Goal: Task Accomplishment & Management: Use online tool/utility

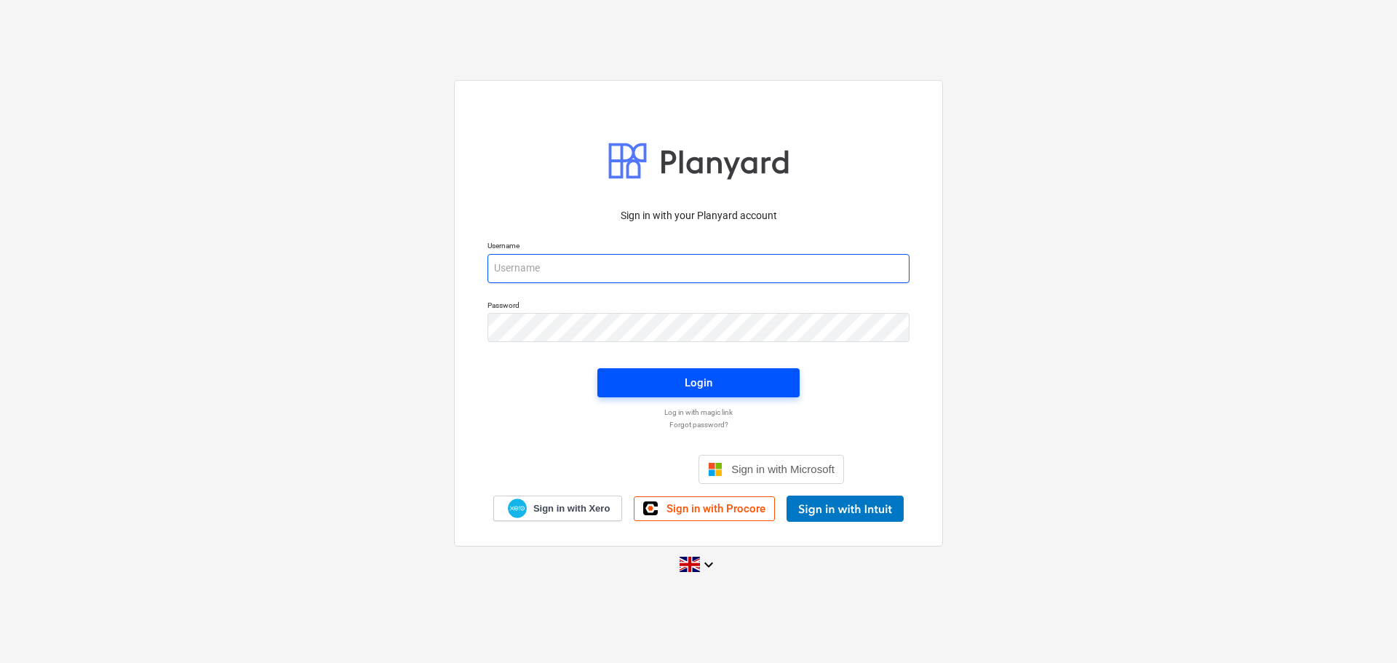
type input "[EMAIL_ADDRESS][DOMAIN_NAME]"
click at [640, 378] on span "Login" at bounding box center [698, 382] width 167 height 19
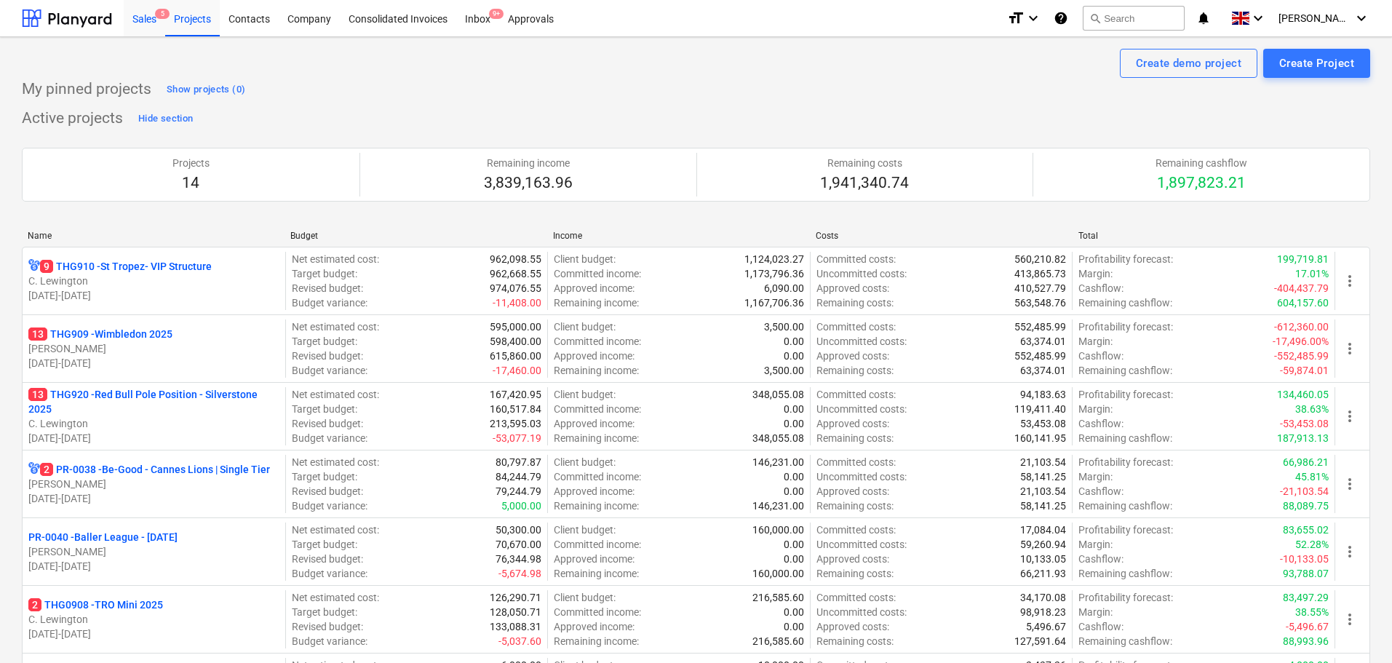
click at [159, 30] on div "Sales 5" at bounding box center [144, 17] width 41 height 37
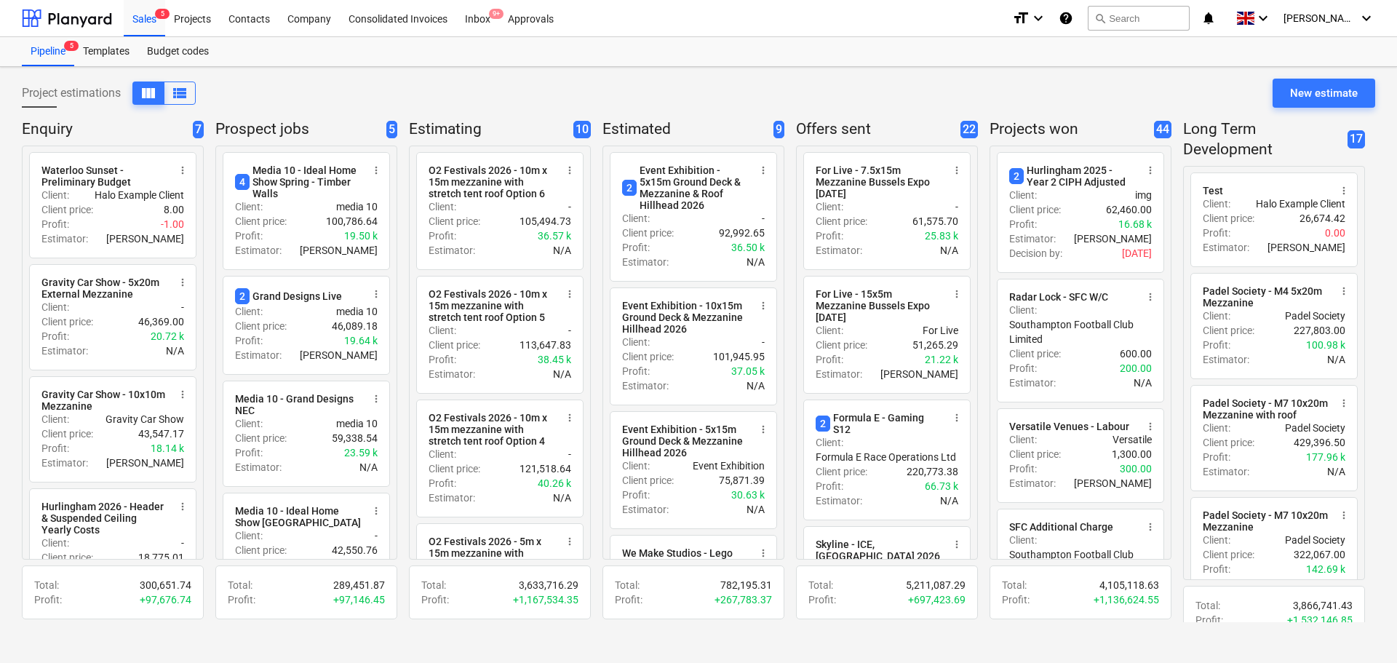
click at [132, 36] on div "Sales 5 Projects Contacts Company Consolidated Invoices Inbox 9+ Approvals form…" at bounding box center [698, 18] width 1397 height 37
click at [138, 28] on div "Sales 5" at bounding box center [144, 17] width 41 height 37
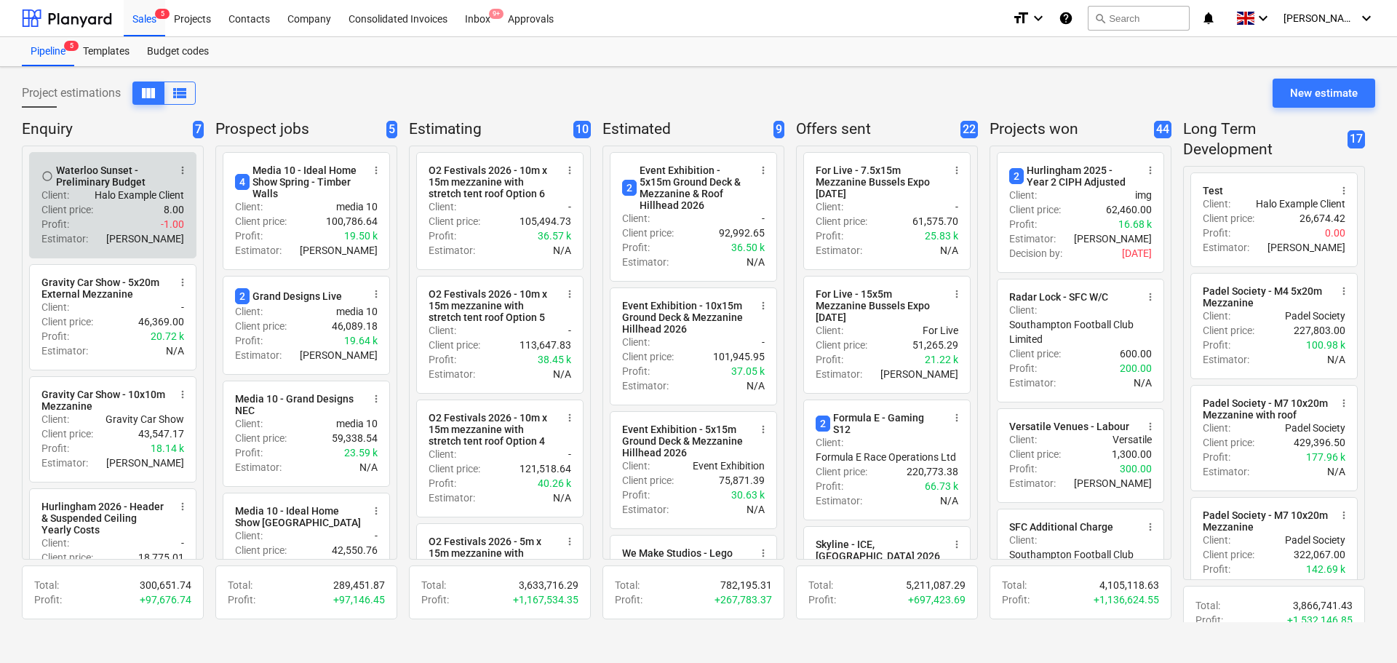
click at [164, 206] on p "8.00" at bounding box center [174, 209] width 20 height 15
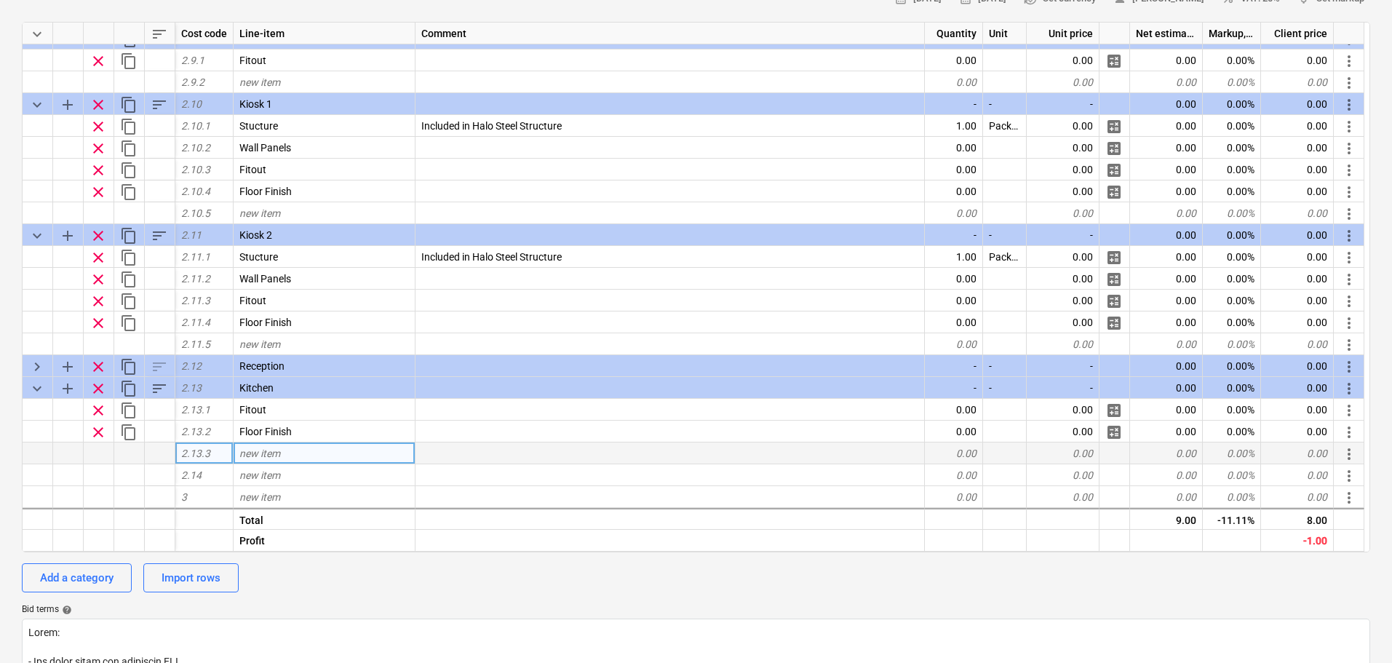
scroll to position [218, 0]
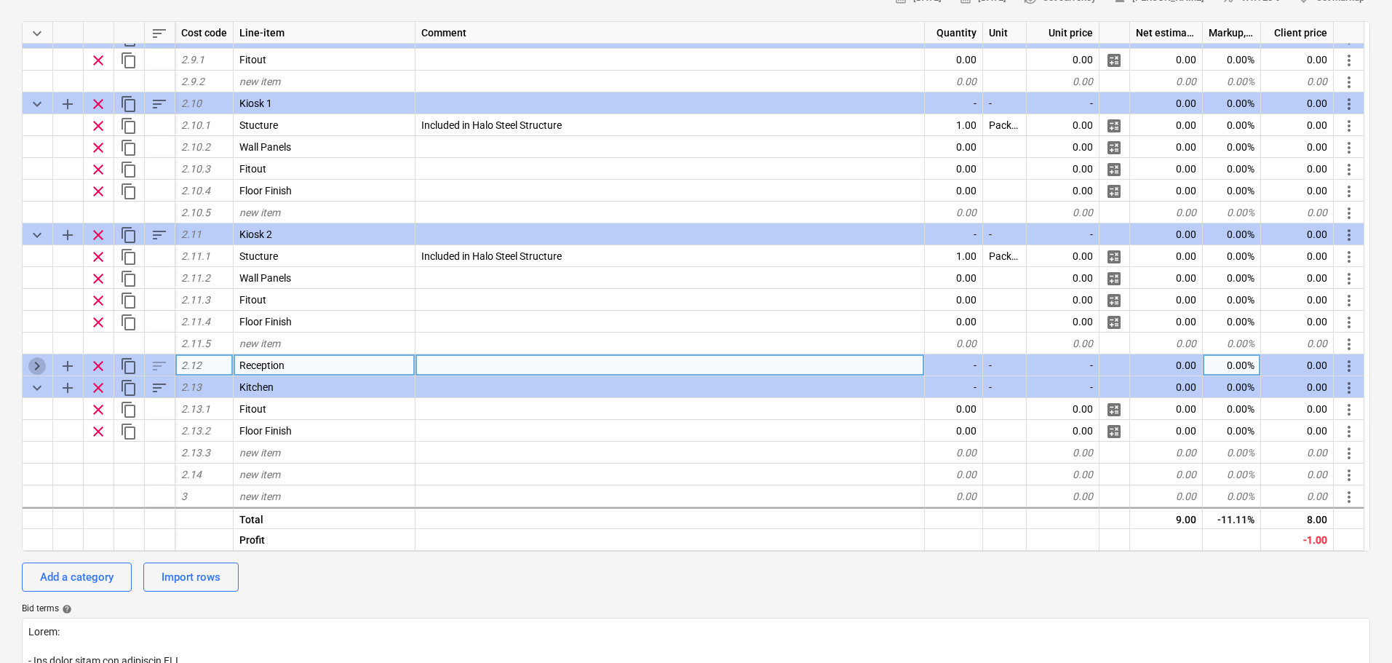
click at [35, 370] on span "keyboard_arrow_right" at bounding box center [36, 365] width 17 height 17
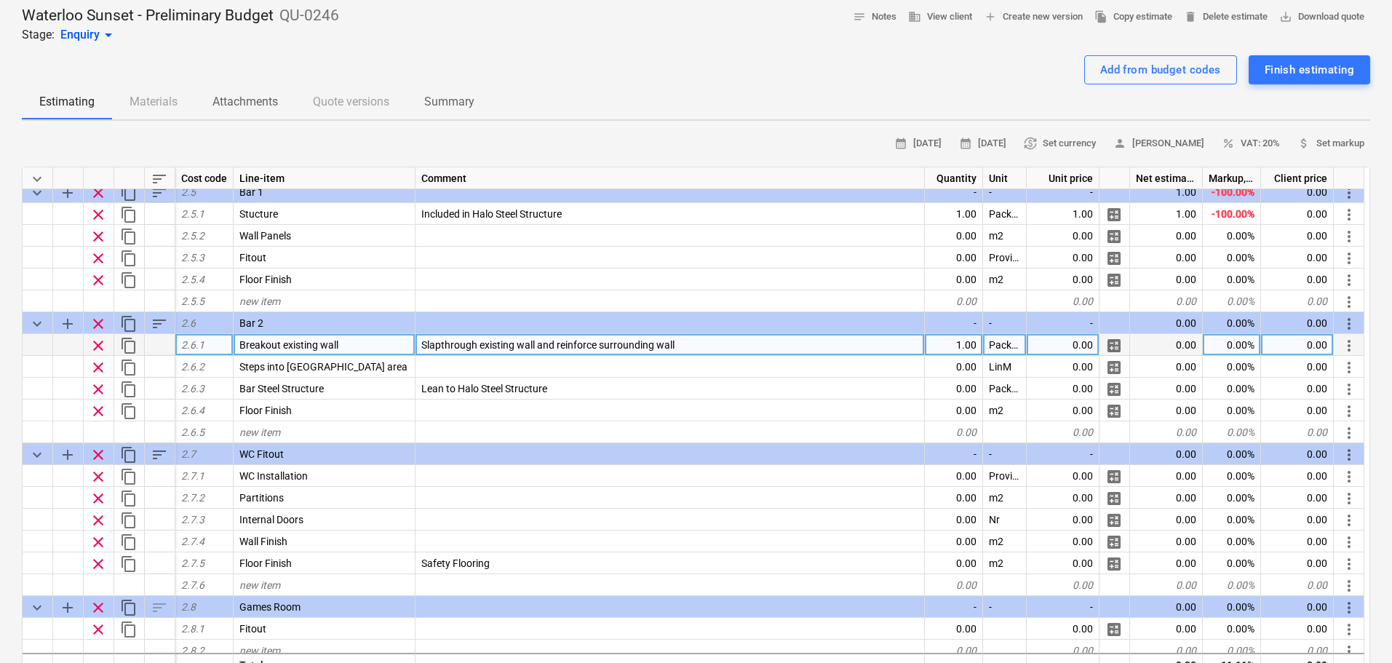
scroll to position [873, 0]
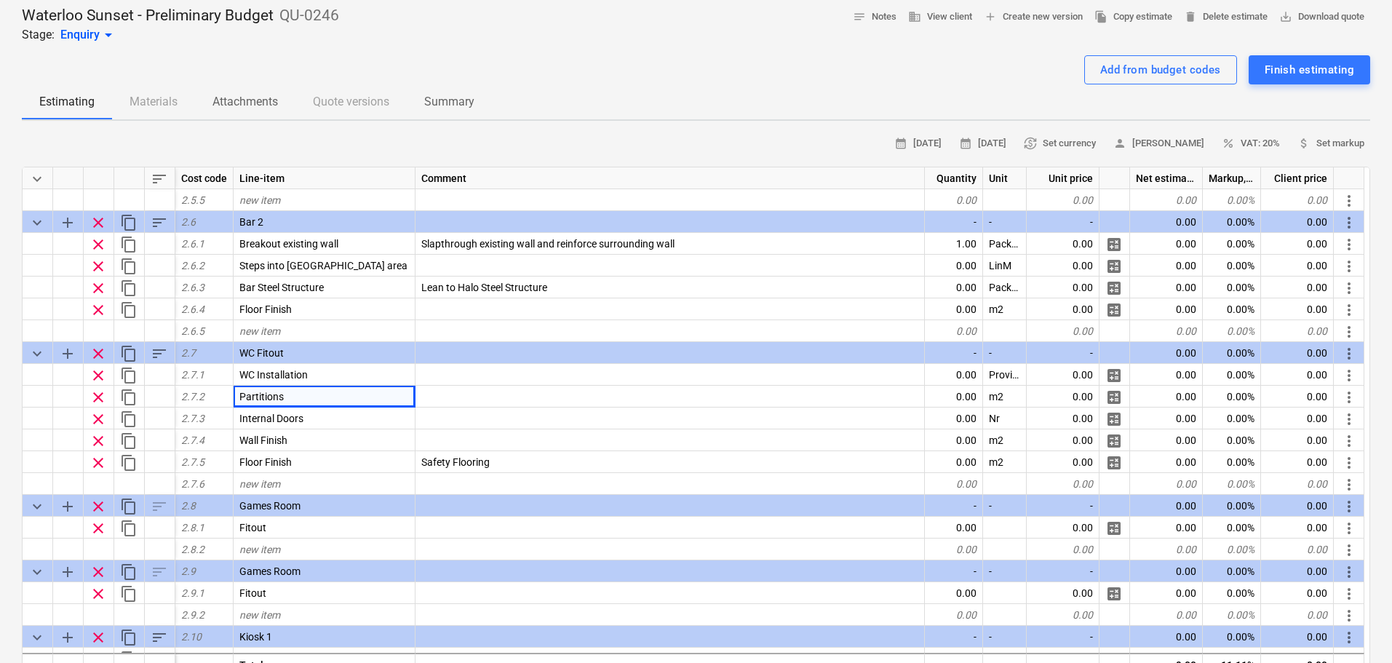
drag, startPoint x: 375, startPoint y: 398, endPoint x: 0, endPoint y: 398, distance: 374.8
click at [0, 398] on div "Waterloo Sunset - Preliminary Budget QU-0246 Stage: Enquiry arrow_drop_down not…" at bounding box center [696, 662] width 1392 height 1336
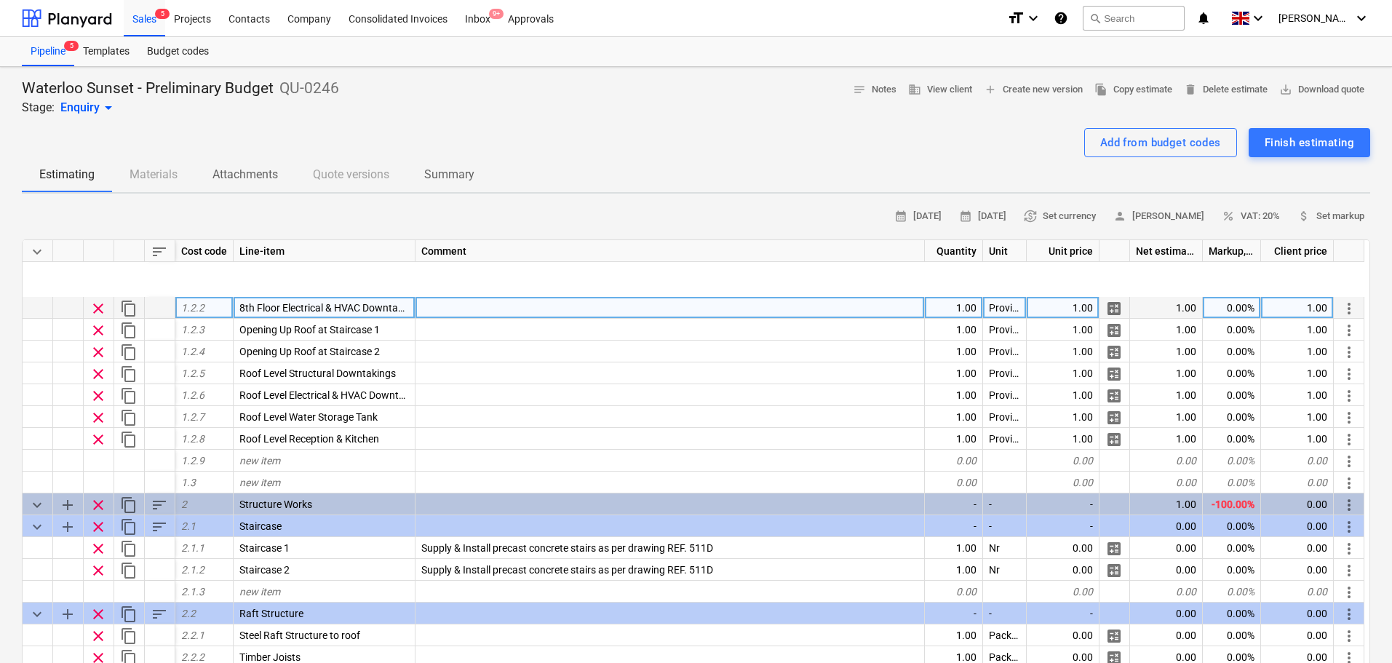
scroll to position [291, 0]
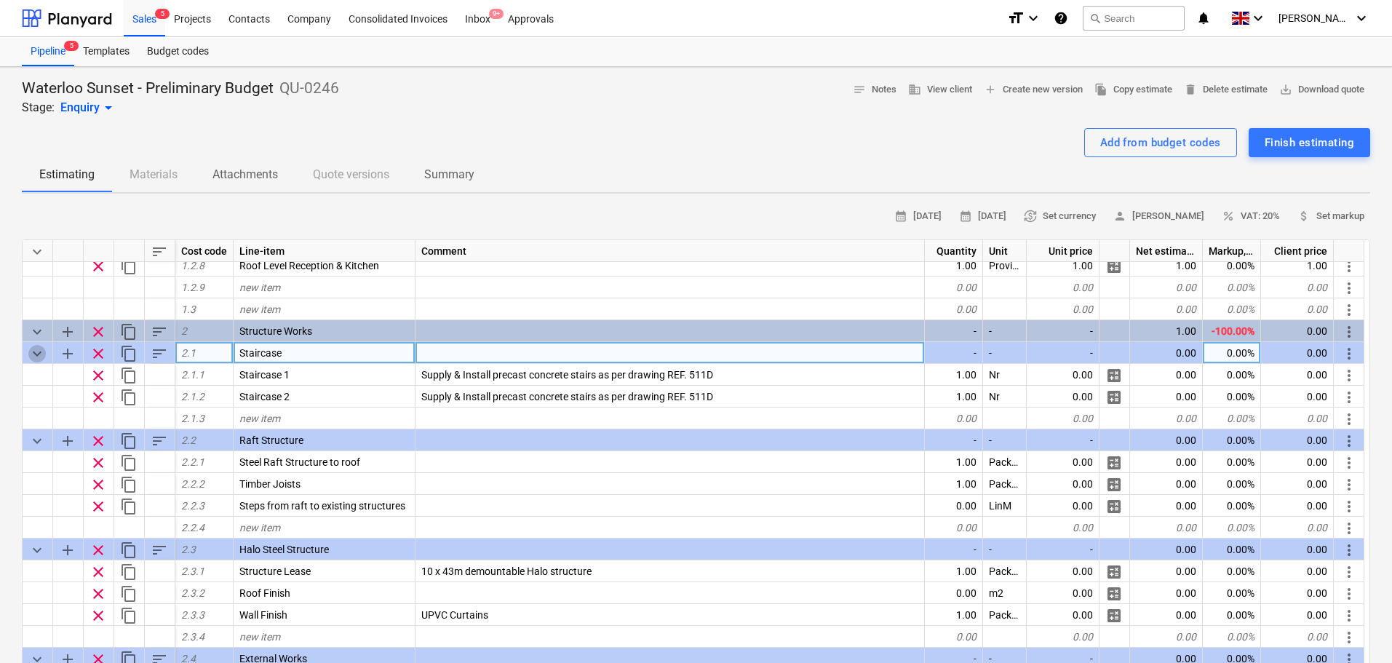
click at [38, 352] on span "keyboard_arrow_down" at bounding box center [36, 353] width 17 height 17
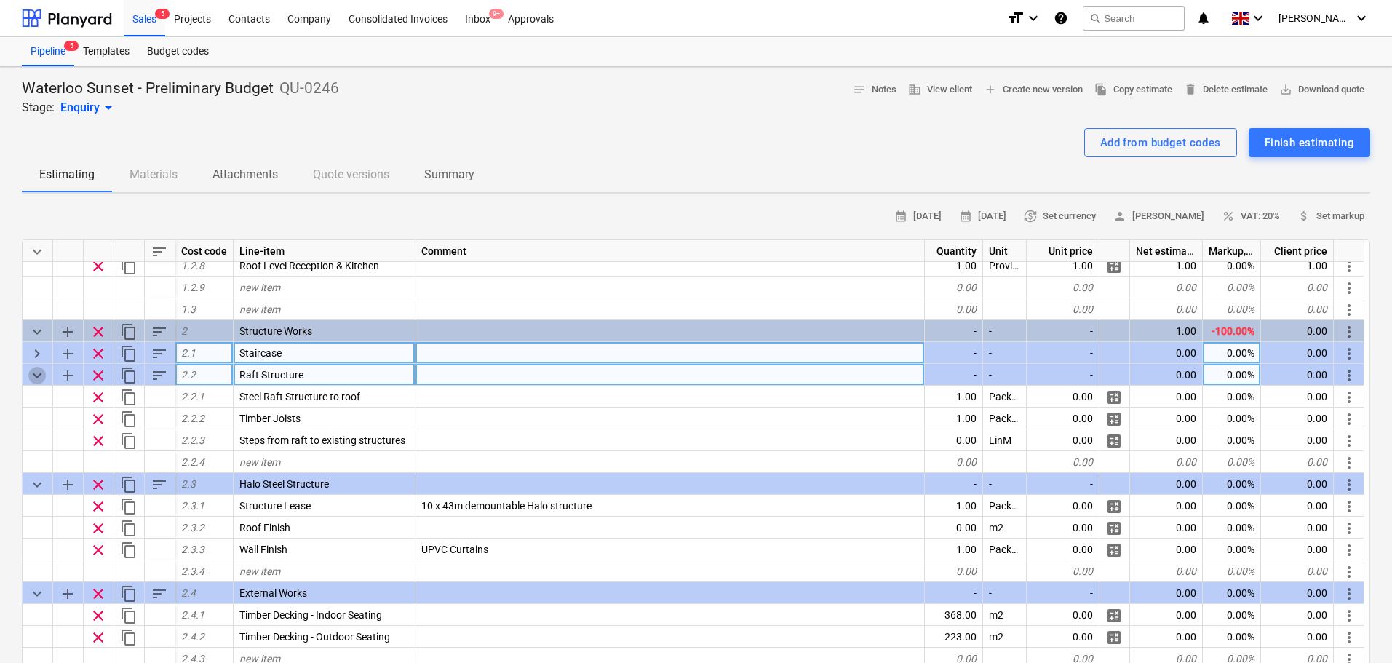
click at [36, 375] on span "keyboard_arrow_down" at bounding box center [36, 375] width 17 height 17
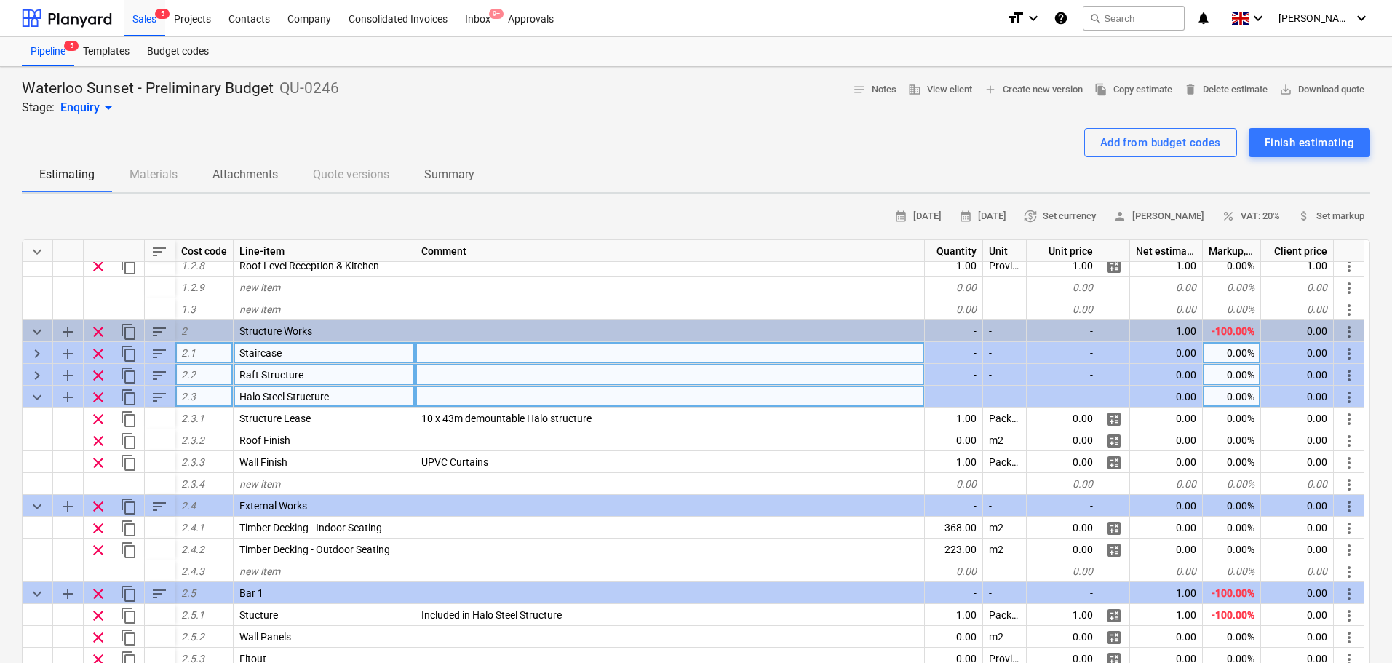
click at [37, 401] on span "keyboard_arrow_down" at bounding box center [36, 397] width 17 height 17
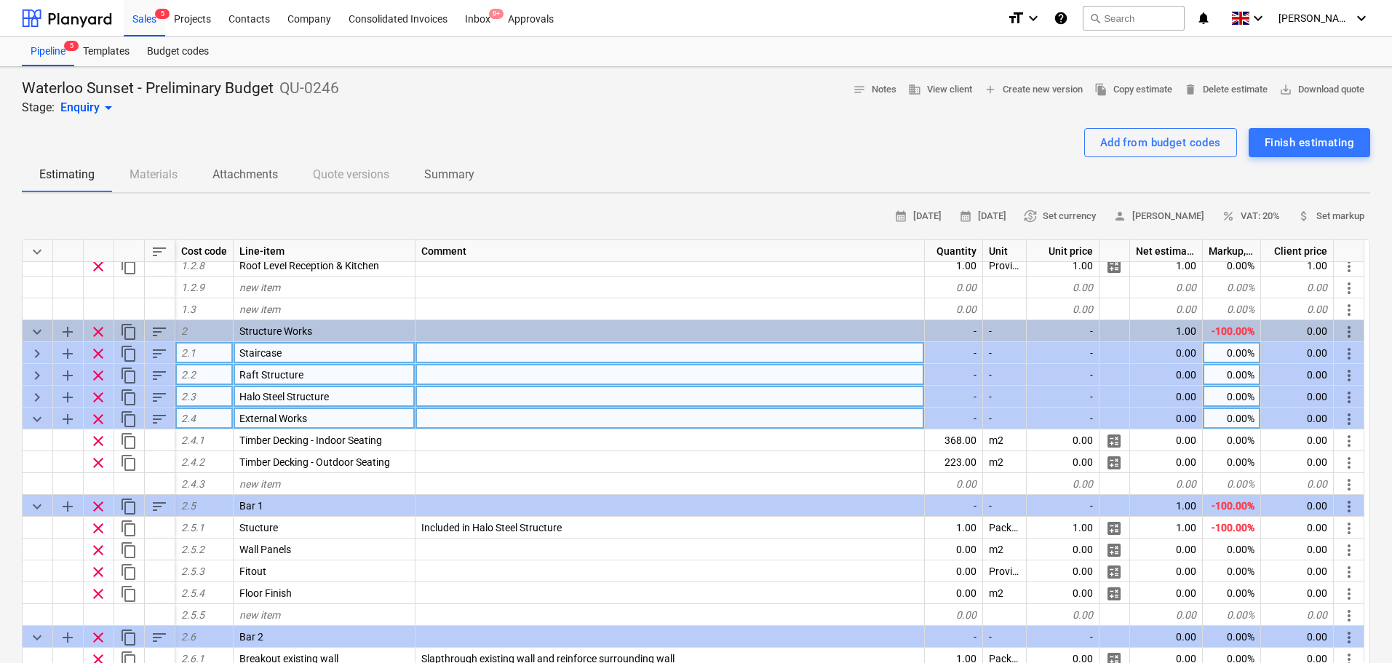
click at [39, 418] on span "keyboard_arrow_down" at bounding box center [36, 418] width 17 height 17
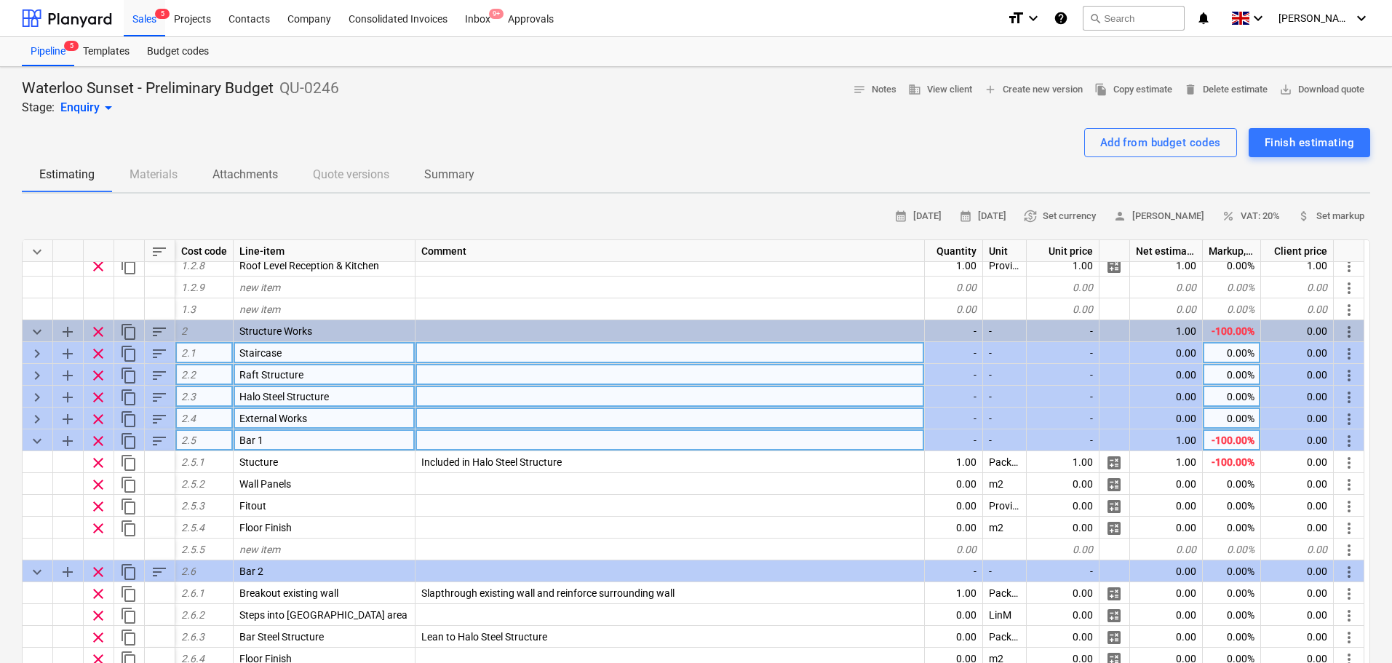
click at [36, 440] on span "keyboard_arrow_down" at bounding box center [36, 440] width 17 height 17
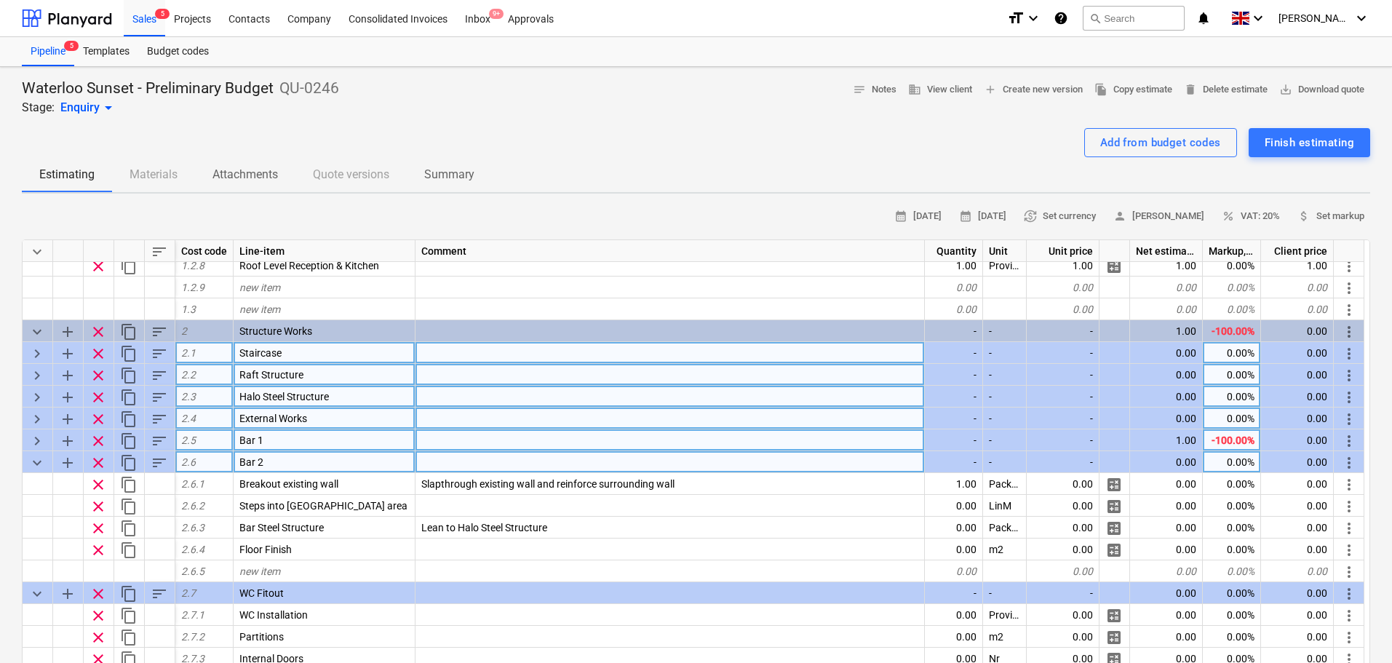
click at [31, 454] on span "keyboard_arrow_down" at bounding box center [36, 462] width 17 height 17
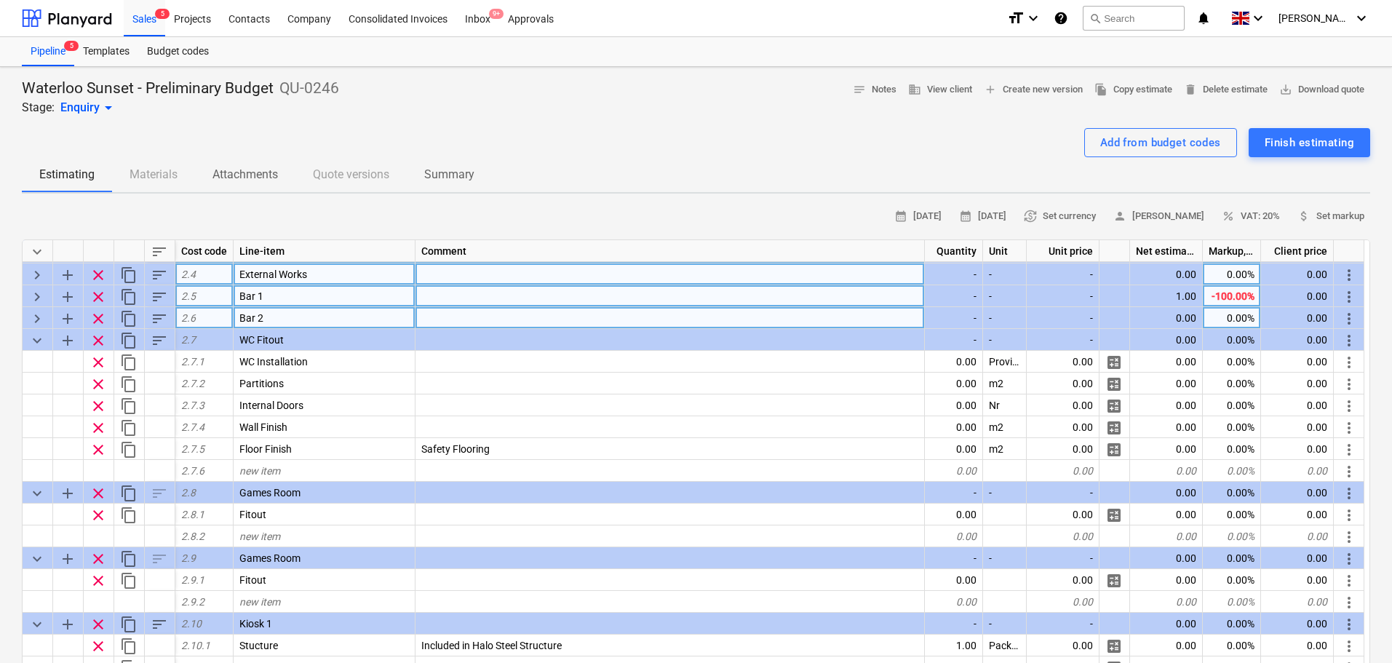
scroll to position [437, 0]
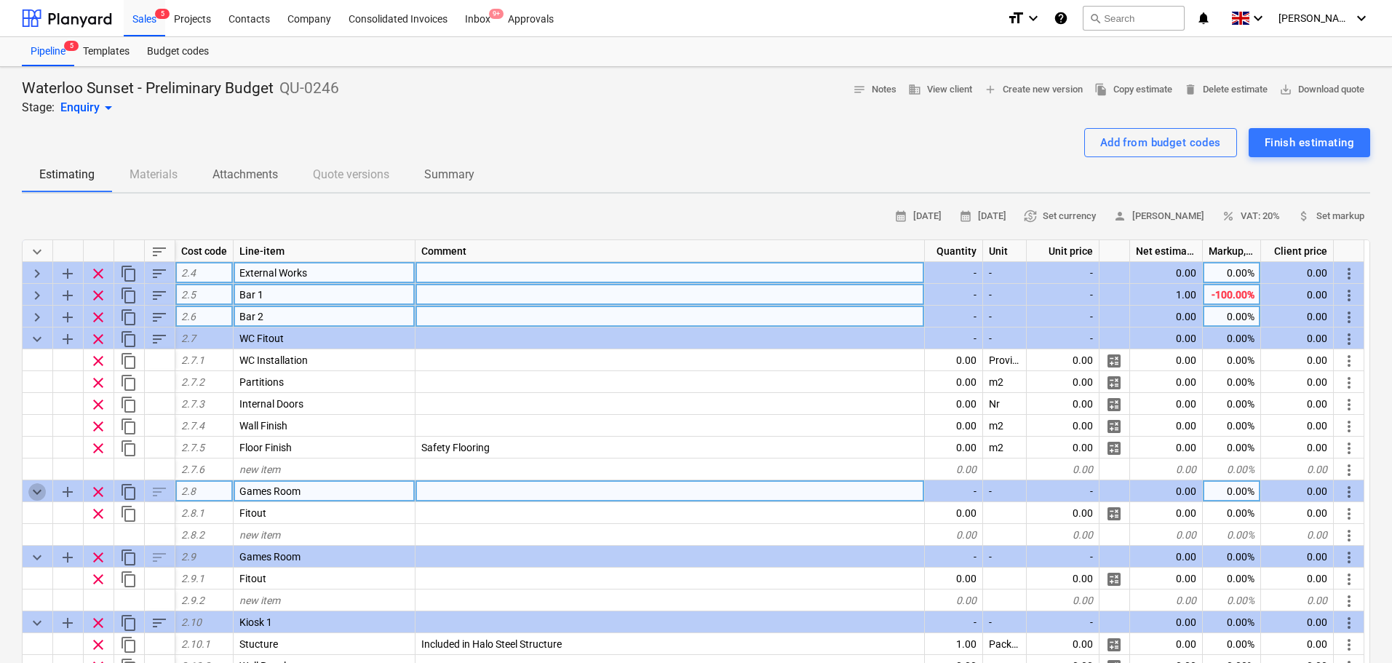
click at [31, 487] on span "keyboard_arrow_down" at bounding box center [36, 491] width 17 height 17
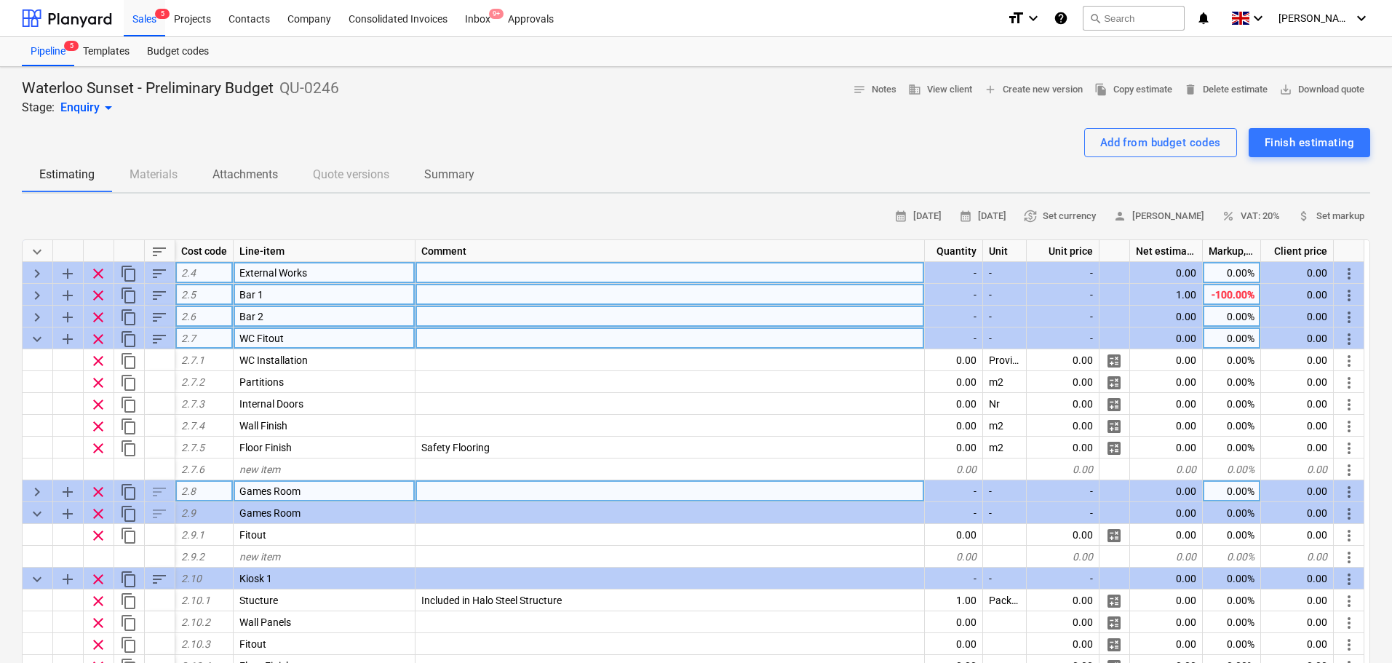
click at [36, 343] on span "keyboard_arrow_down" at bounding box center [36, 338] width 17 height 17
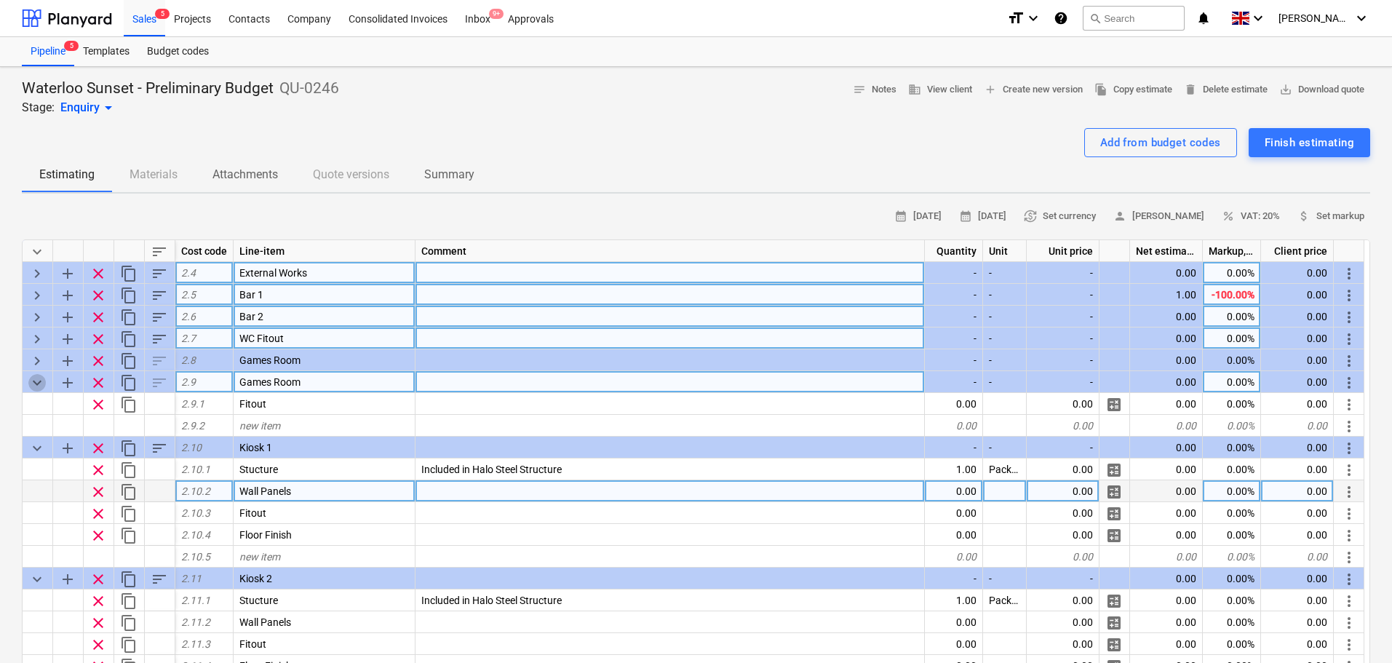
click at [39, 386] on span "keyboard_arrow_down" at bounding box center [36, 382] width 17 height 17
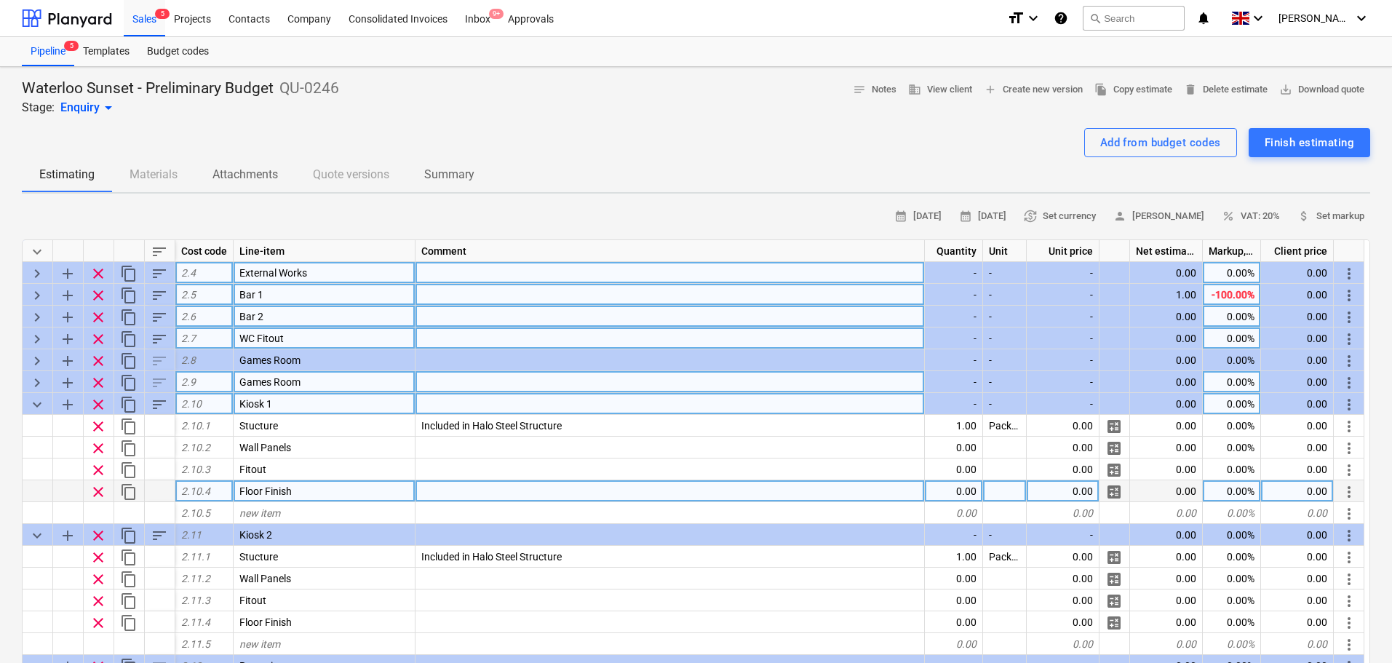
click at [36, 405] on span "keyboard_arrow_down" at bounding box center [36, 404] width 17 height 17
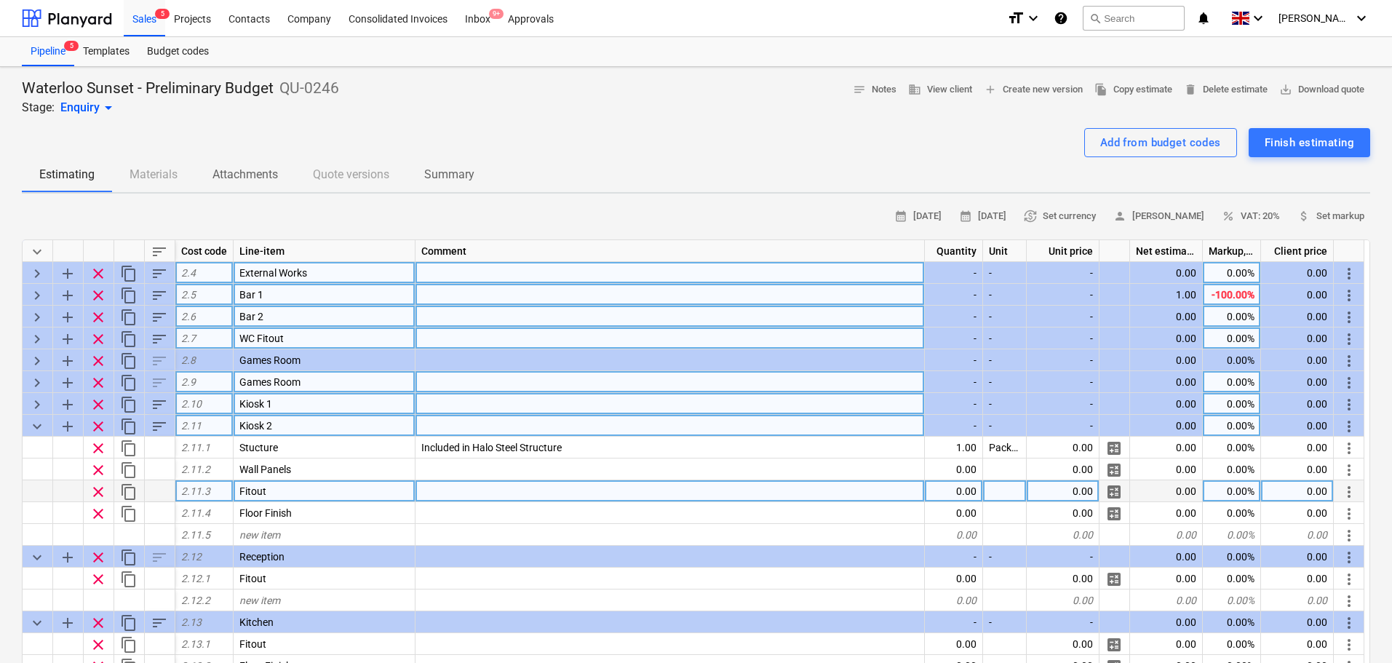
click at [38, 431] on span "keyboard_arrow_down" at bounding box center [36, 426] width 17 height 17
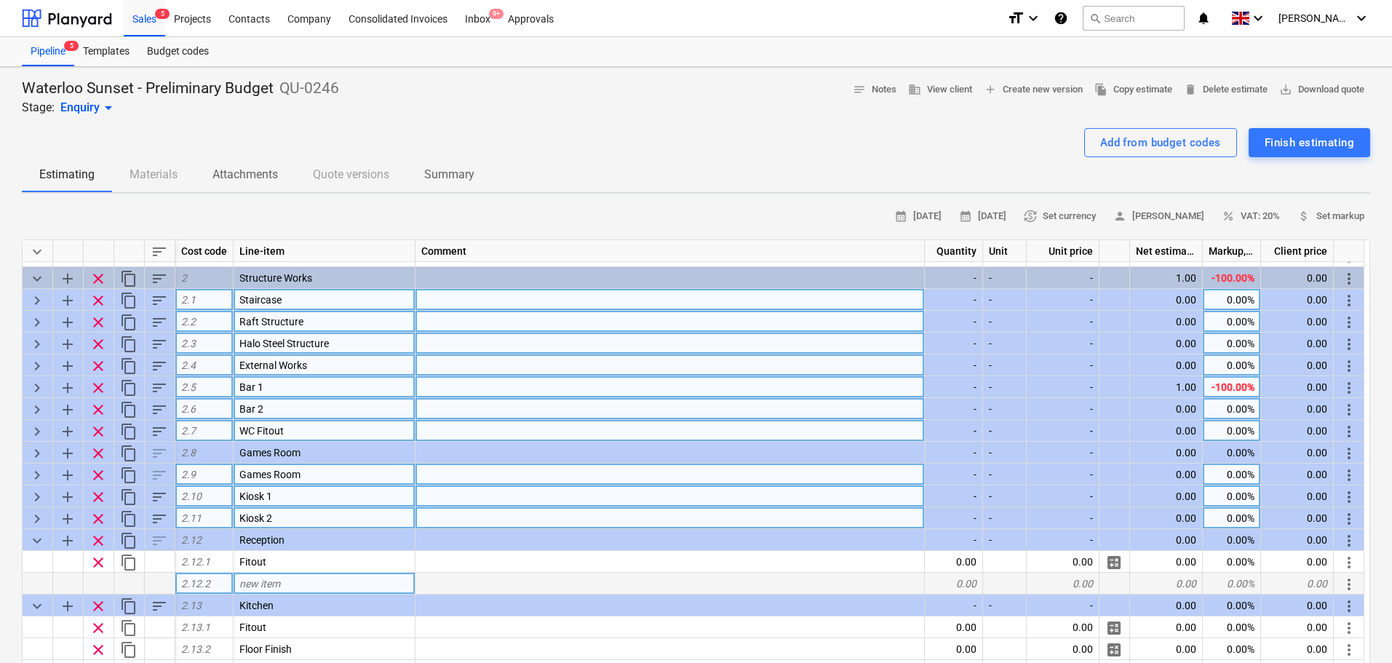
scroll to position [344, 0]
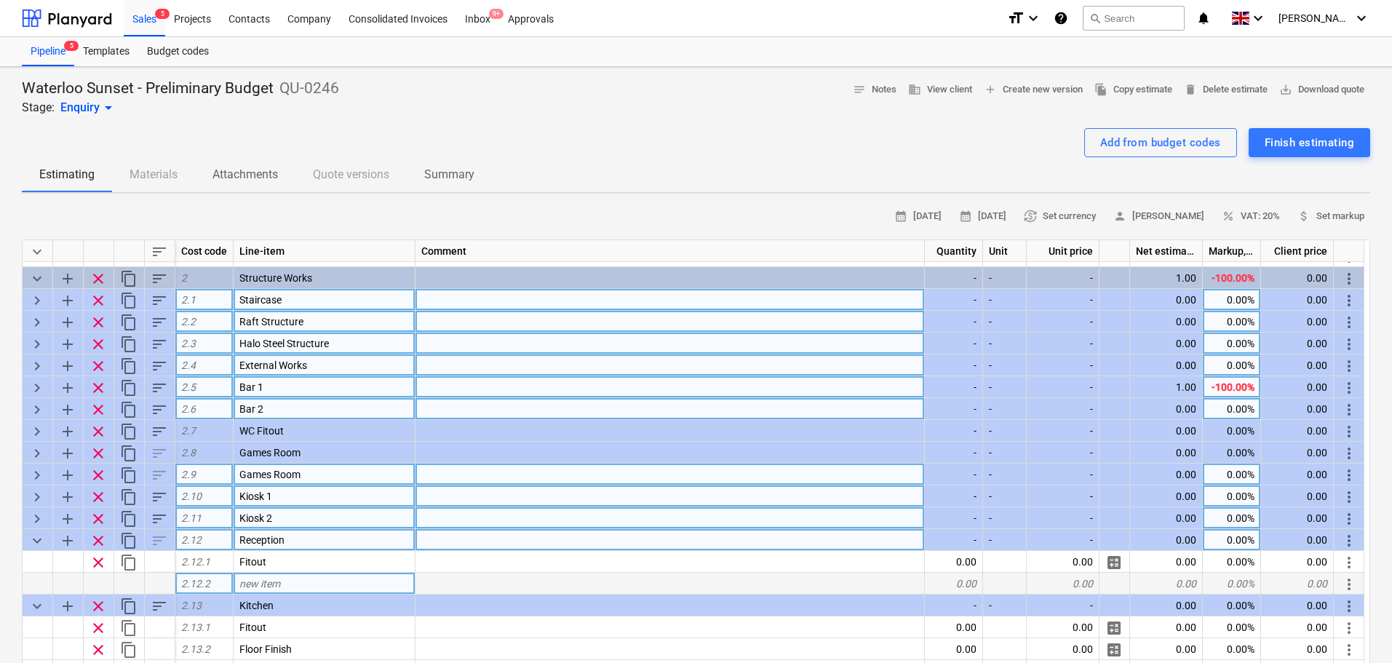
click at [39, 544] on span "keyboard_arrow_down" at bounding box center [36, 540] width 17 height 17
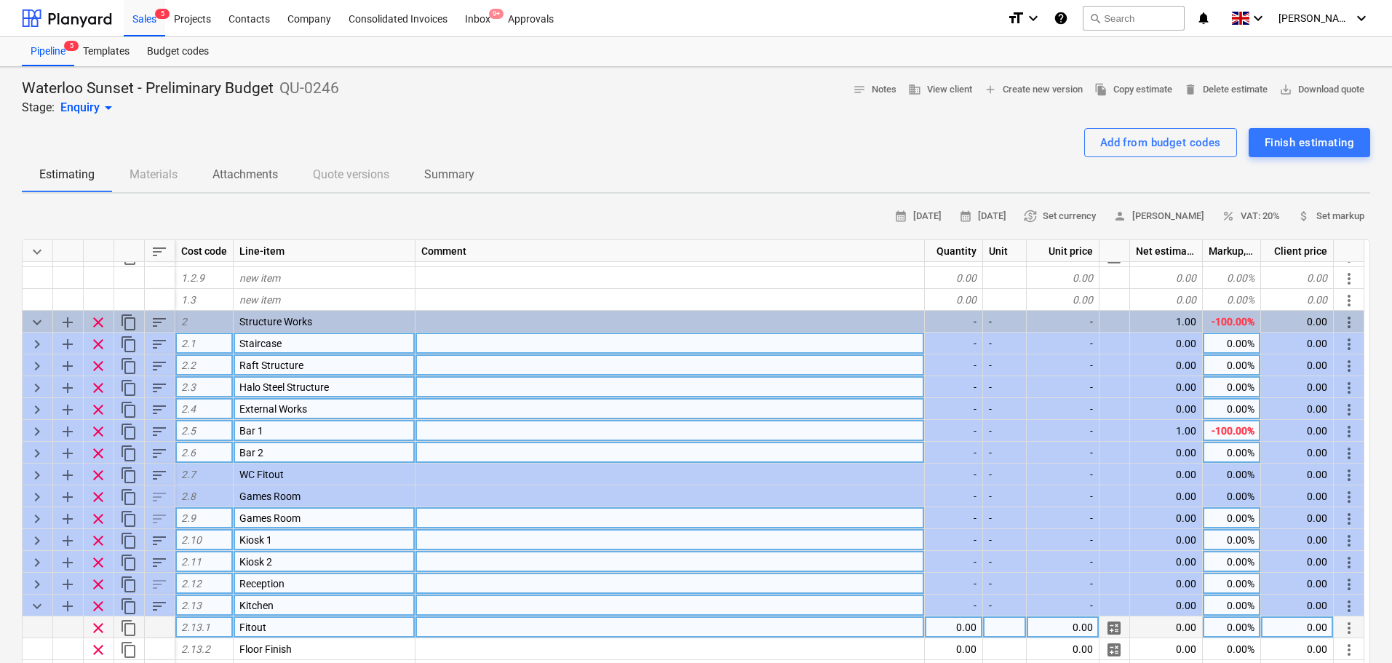
click at [39, 609] on span "keyboard_arrow_down" at bounding box center [36, 605] width 17 height 17
type textarea "x"
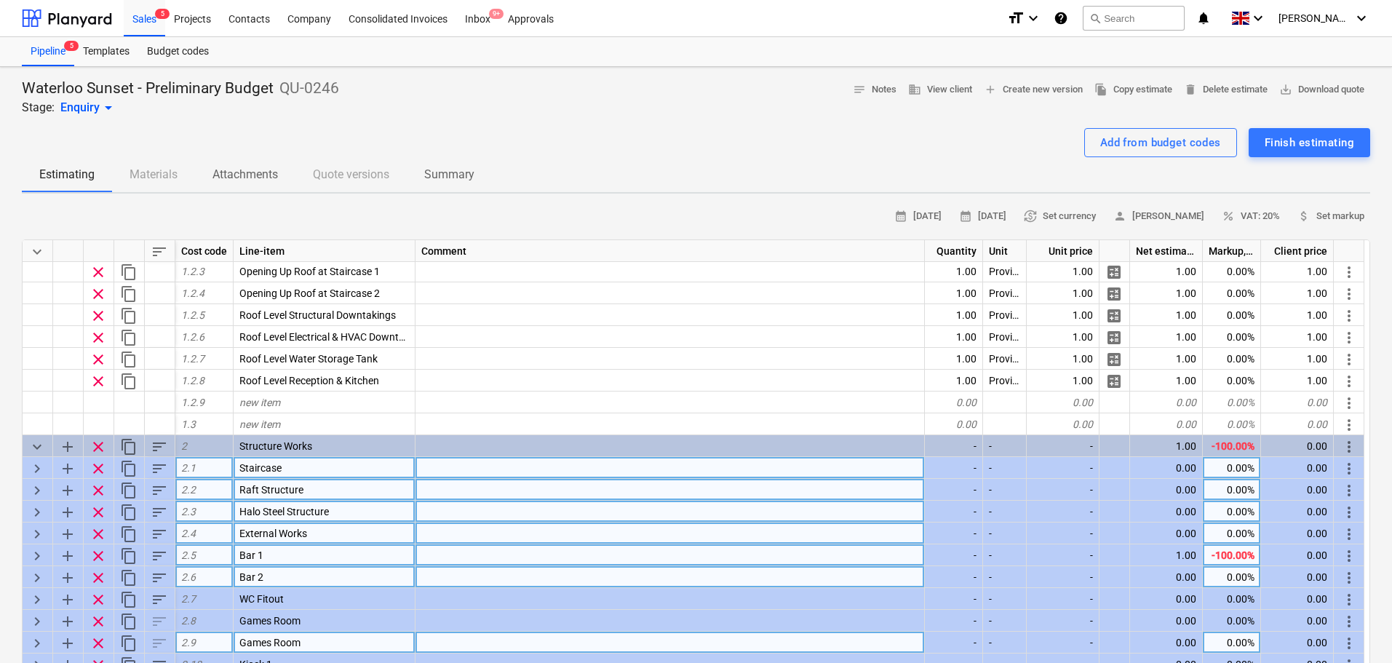
scroll to position [235, 0]
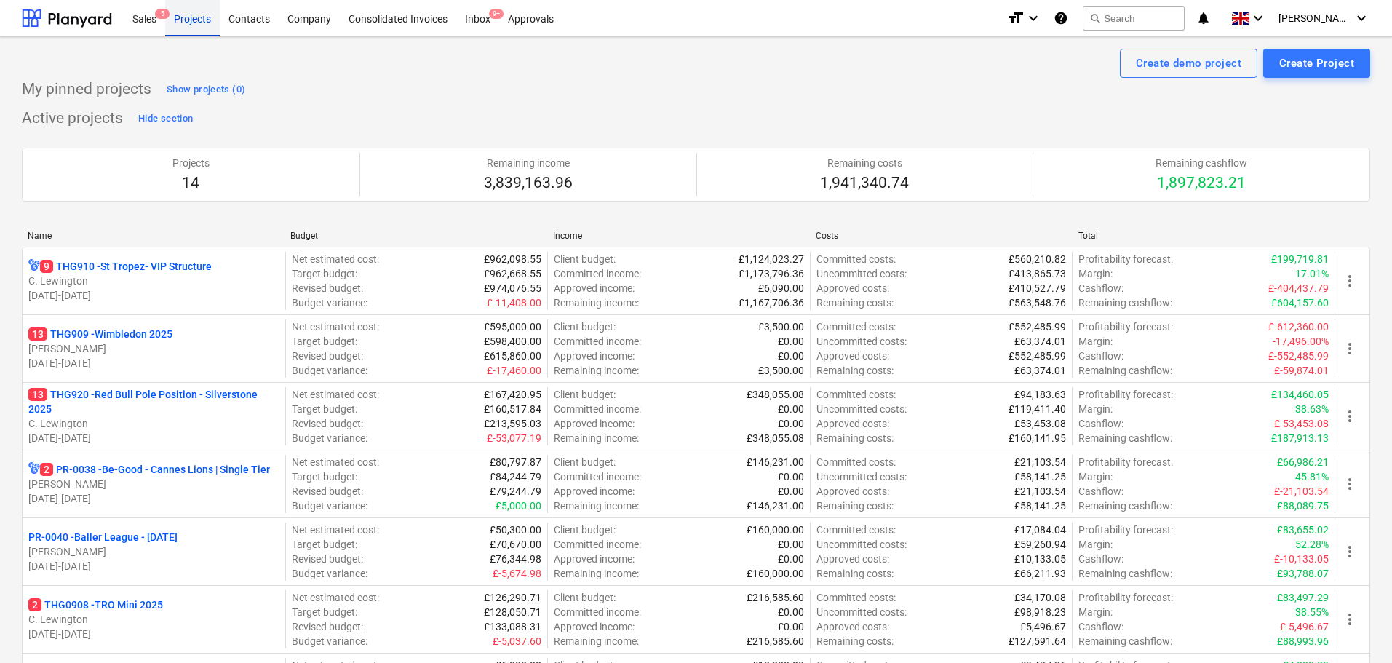
click at [187, 26] on div "Projects" at bounding box center [192, 17] width 55 height 37
click at [1148, 25] on button "search Search" at bounding box center [1134, 18] width 102 height 25
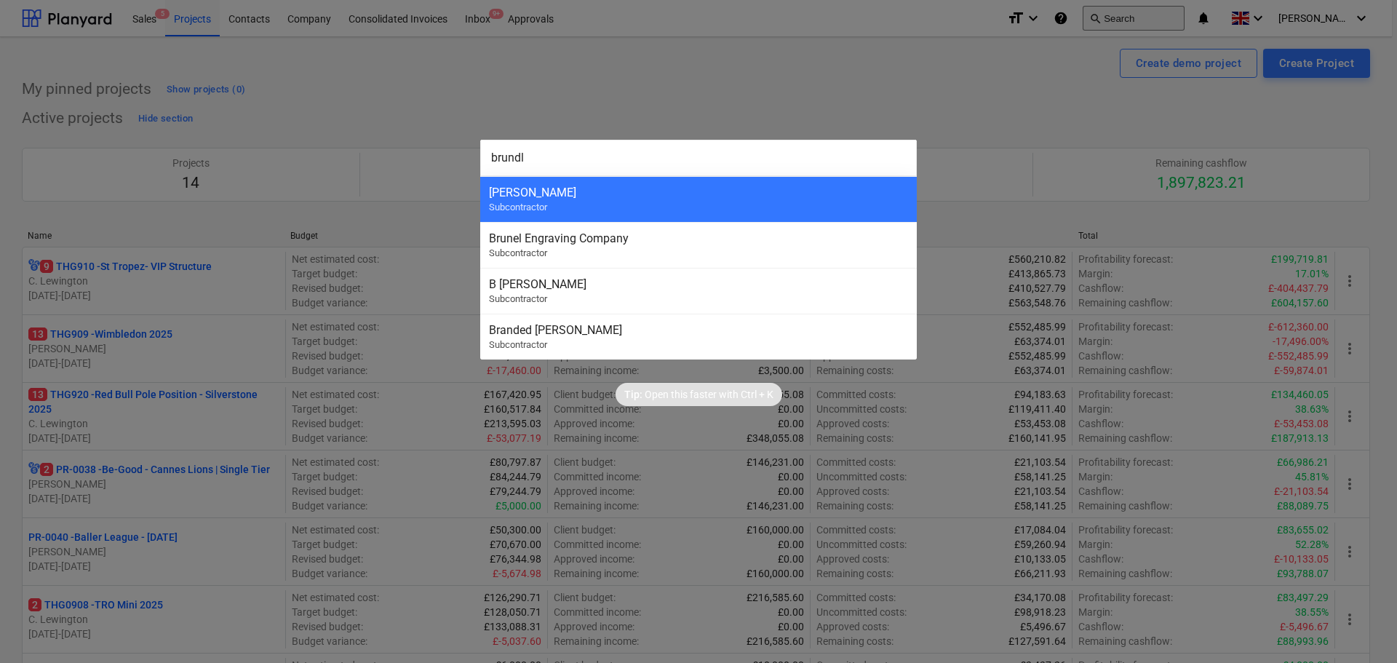
type input "brundle"
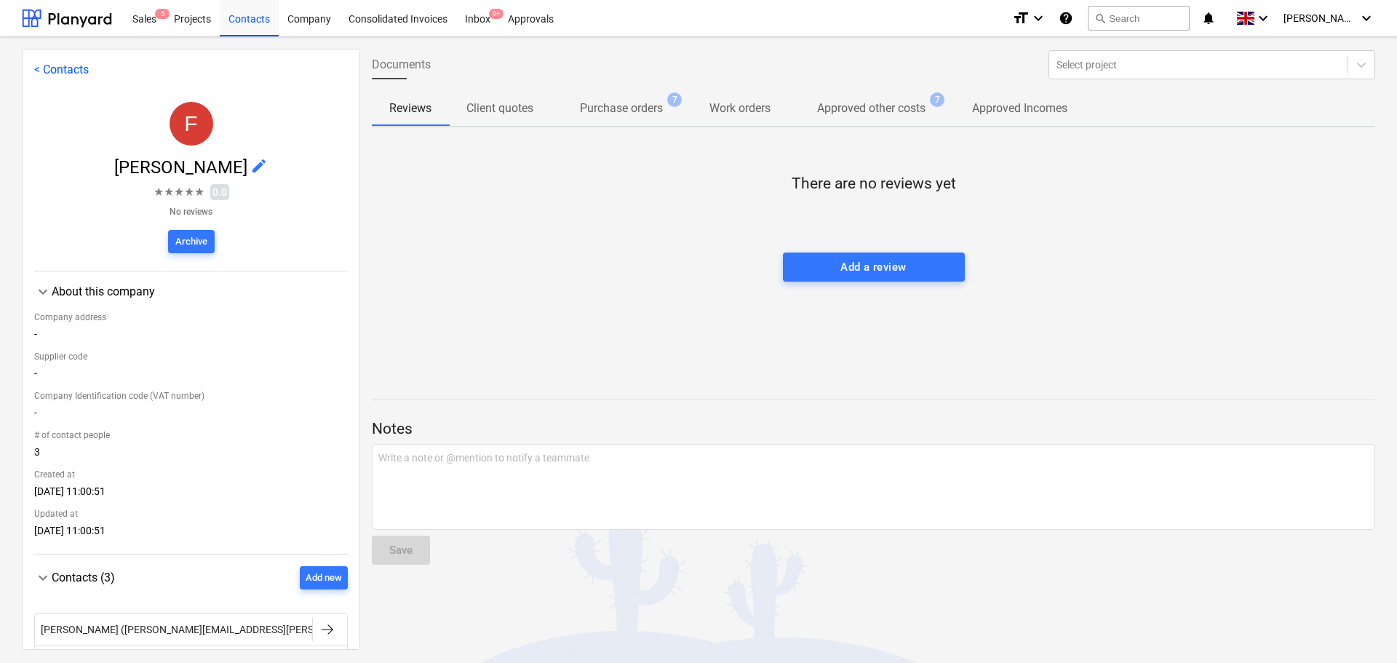
click at [632, 118] on span "Purchase orders 7" at bounding box center [621, 108] width 141 height 27
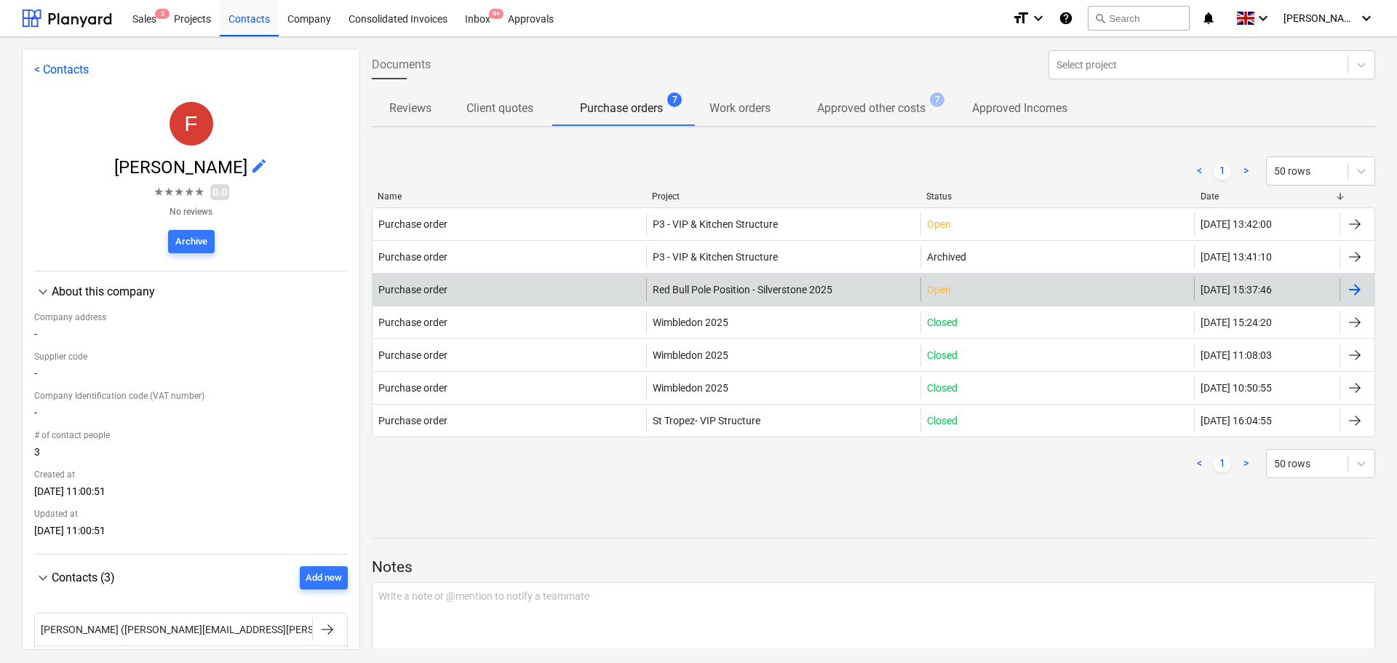
click at [795, 289] on span "Red Bull Pole Position - Silverstone 2025" at bounding box center [743, 290] width 180 height 12
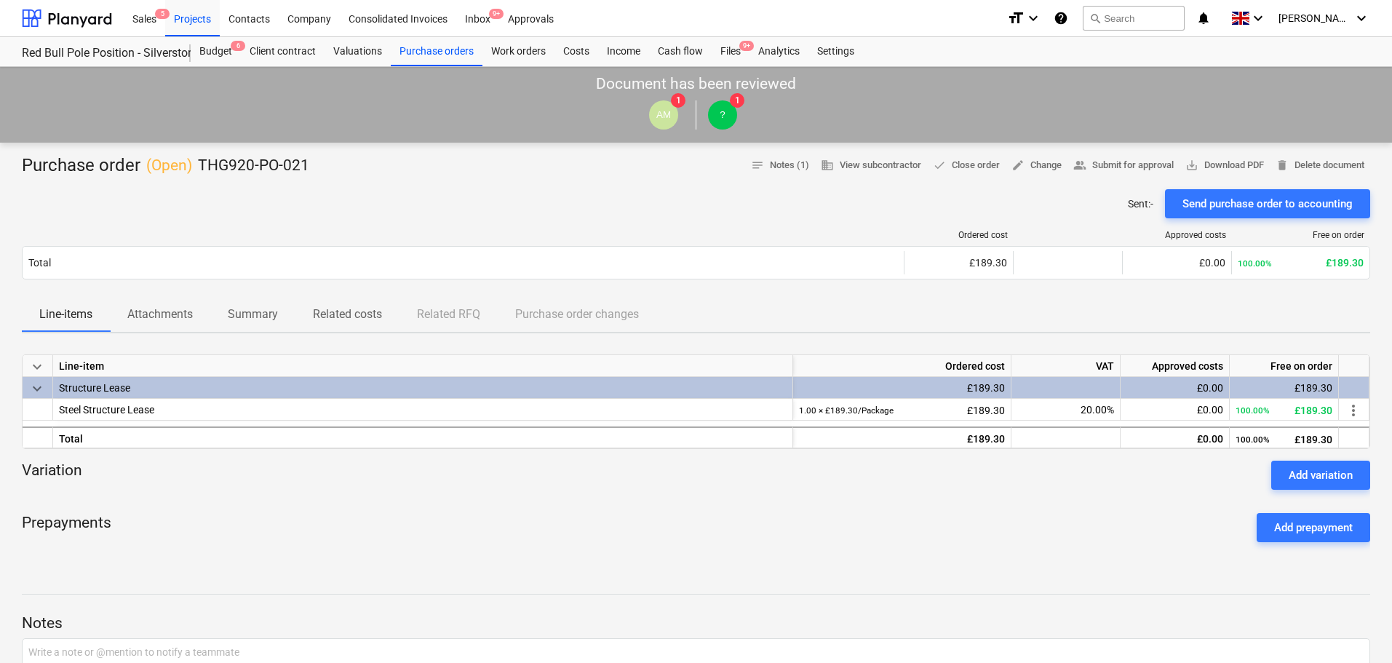
click at [173, 301] on span "Attachments" at bounding box center [160, 314] width 100 height 26
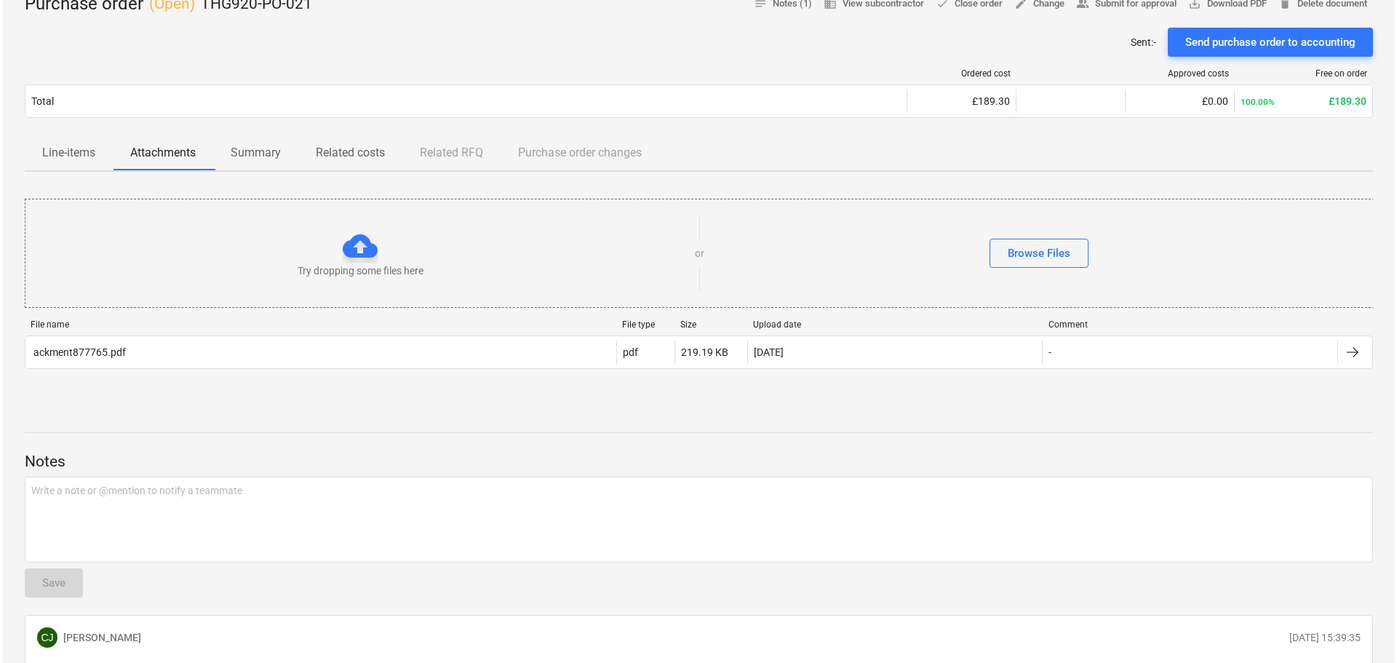
scroll to position [218, 0]
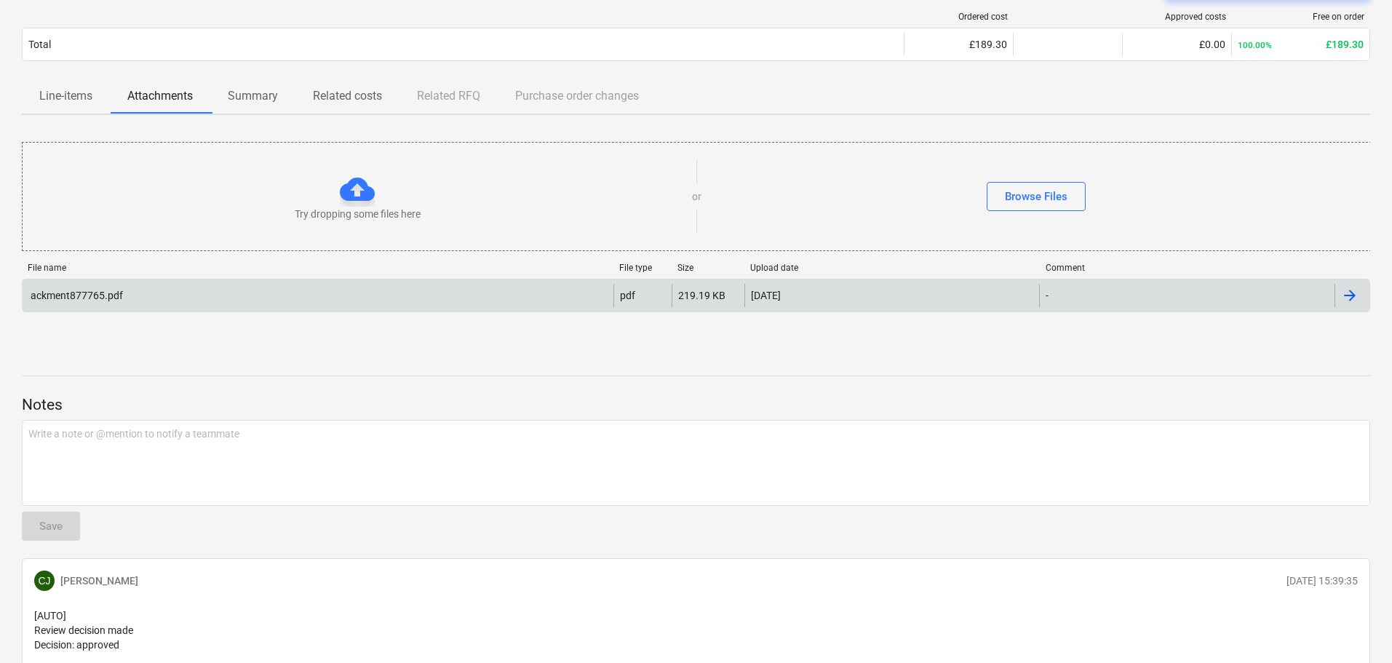
click at [114, 293] on div "ackment877765.pdf" at bounding box center [75, 296] width 95 height 12
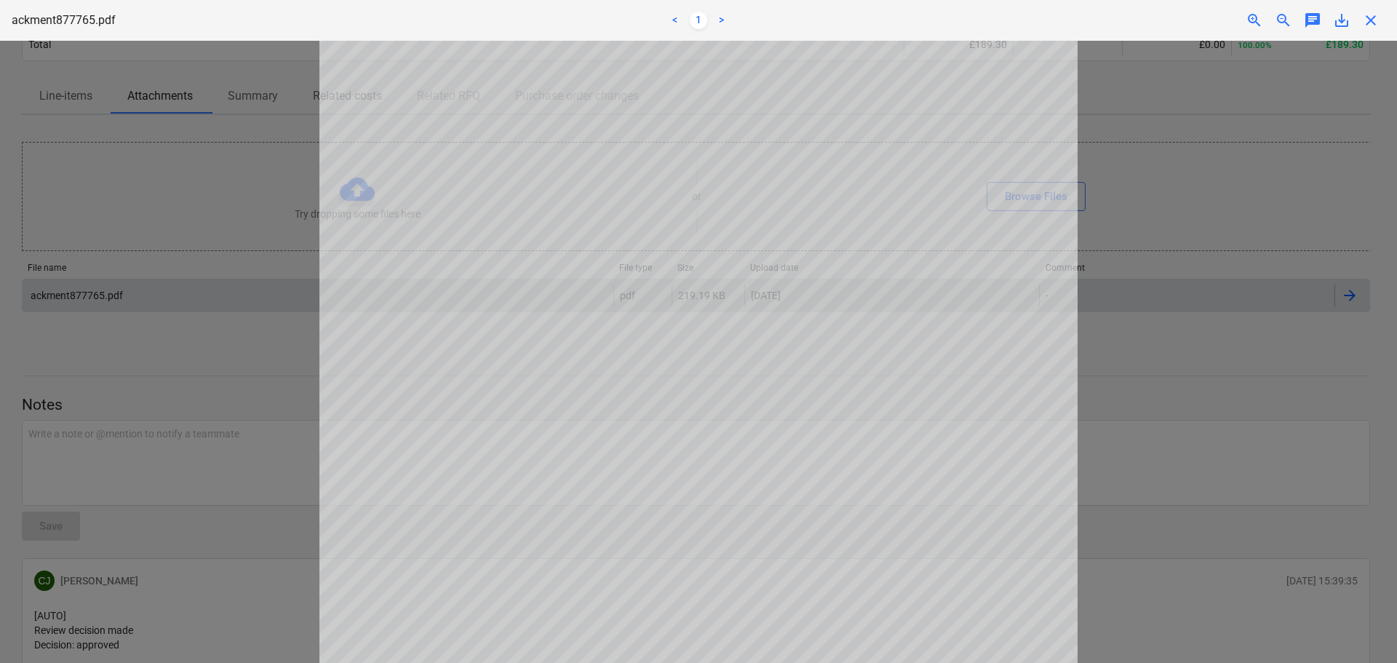
scroll to position [146, 0]
